Goal: Information Seeking & Learning: Find specific fact

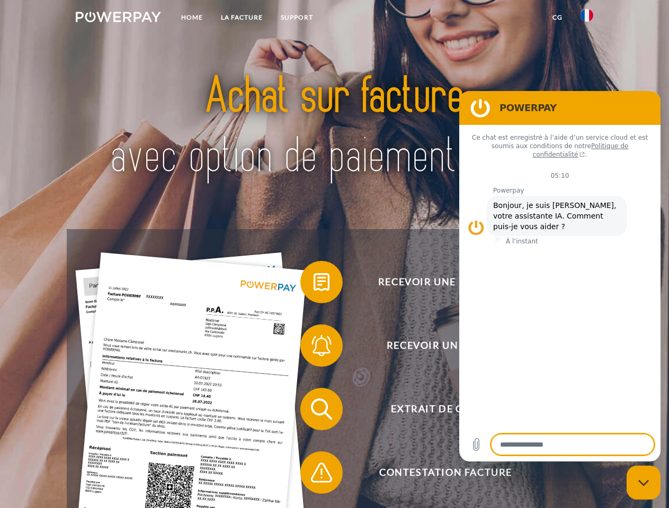
click at [118, 19] on img at bounding box center [118, 17] width 85 height 11
click at [587, 19] on img at bounding box center [587, 15] width 13 height 13
click at [557, 17] on link "CG" at bounding box center [557, 17] width 28 height 19
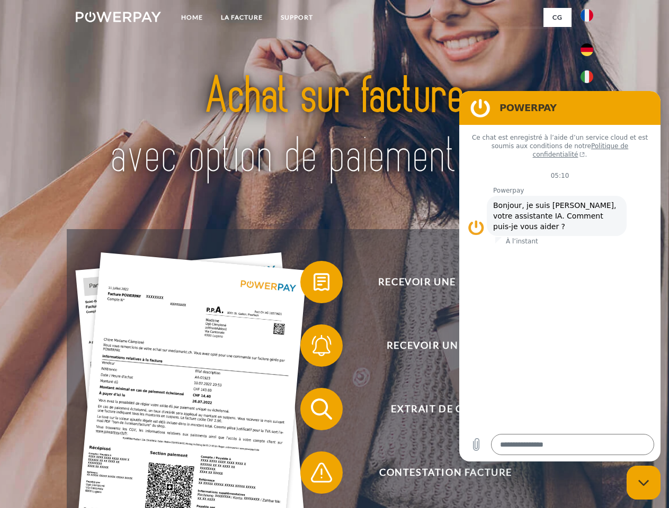
click at [314, 284] on span at bounding box center [305, 282] width 53 height 53
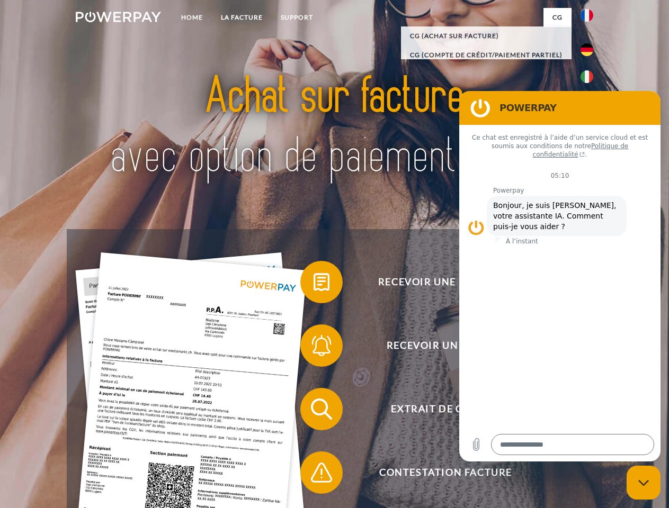
click at [314, 348] on span at bounding box center [305, 345] width 53 height 53
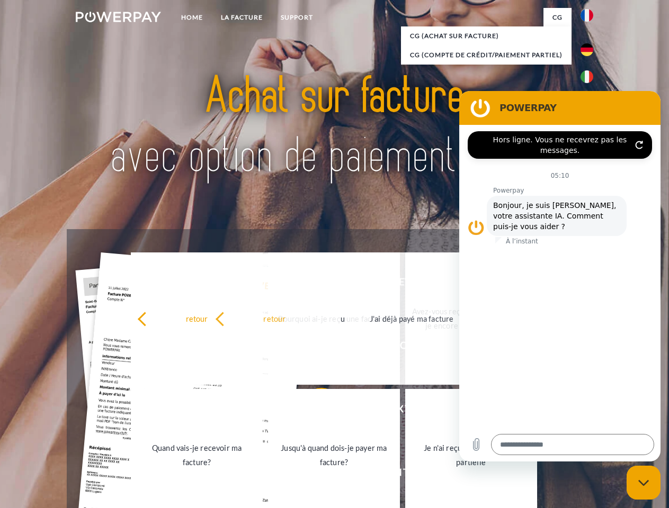
click at [314, 412] on link "Jusqu'à quand dois-je payer ma facture?" at bounding box center [334, 455] width 132 height 132
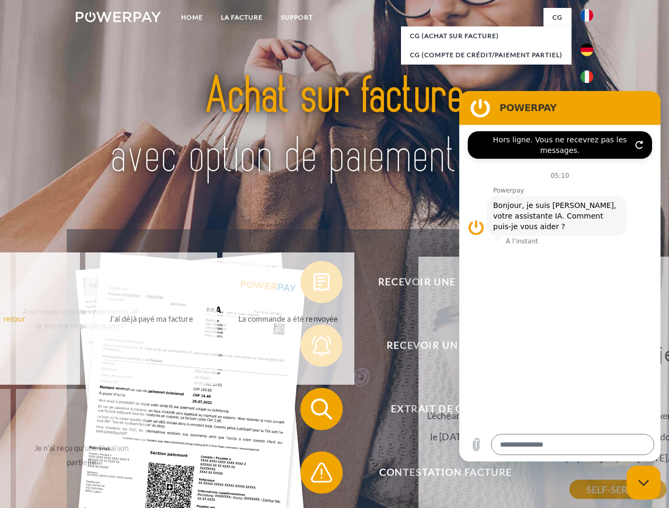
click at [314, 475] on span at bounding box center [305, 473] width 53 height 53
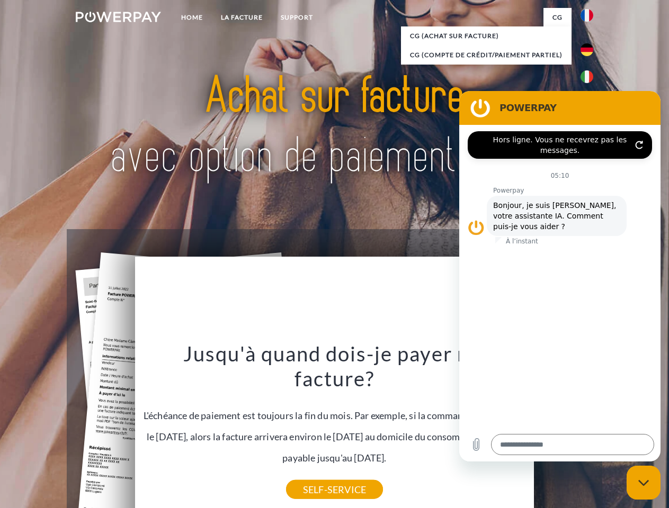
click at [644, 483] on icon "Fermer la fenêtre de messagerie" at bounding box center [643, 483] width 11 height 7
type textarea "*"
